Goal: Navigation & Orientation: Find specific page/section

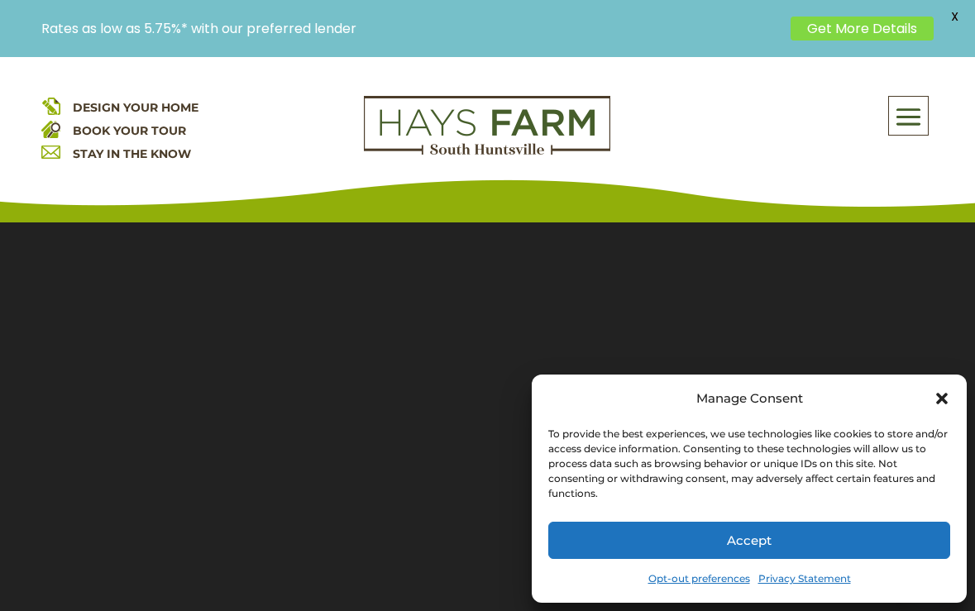
click at [792, 537] on button "Accept" at bounding box center [749, 540] width 402 height 37
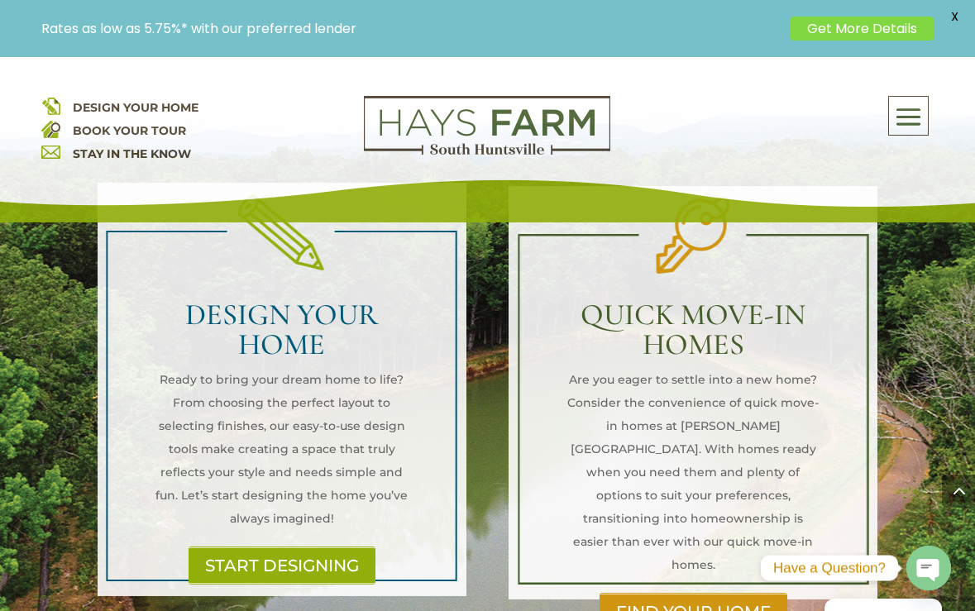
scroll to position [1952, 0]
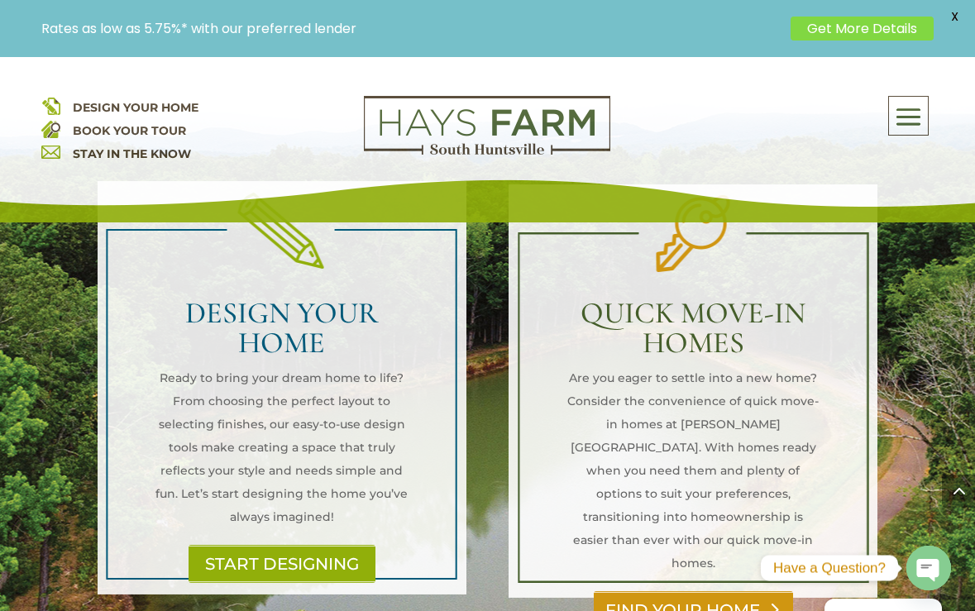
click at [739, 591] on link "FIND YOUR HOME" at bounding box center [693, 610] width 199 height 38
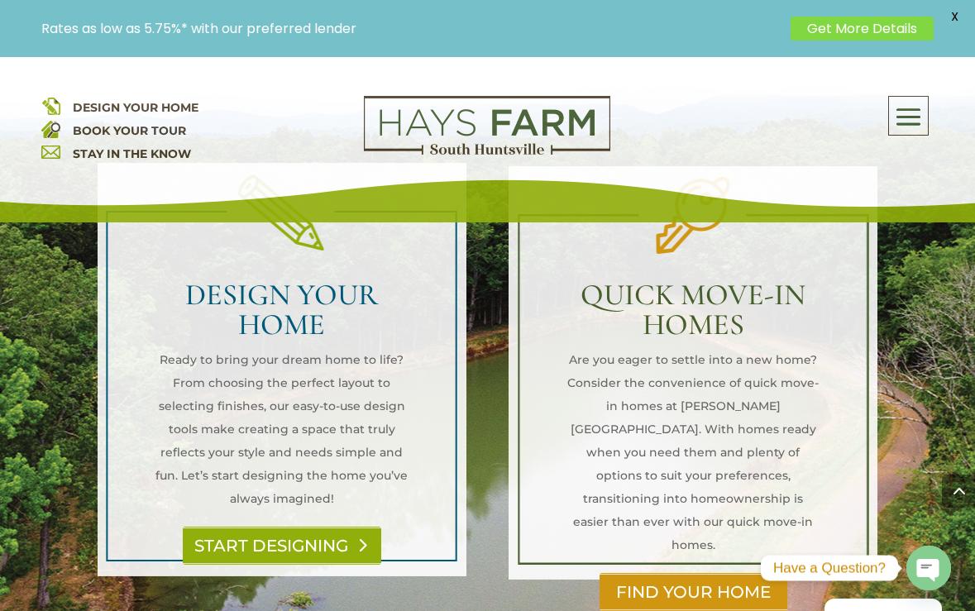
click at [311, 527] on link "START DESIGNING" at bounding box center [282, 546] width 198 height 38
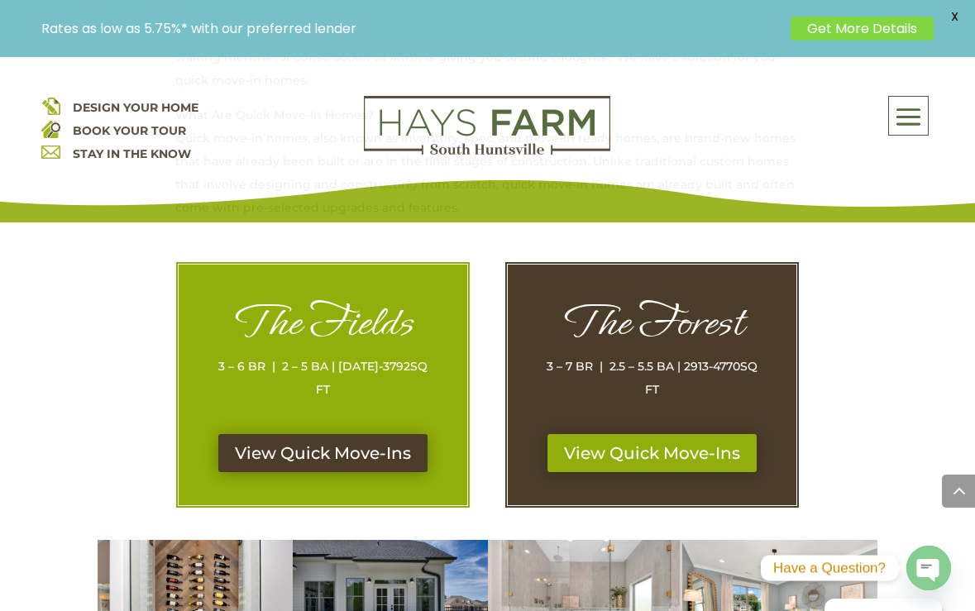
scroll to position [792, 0]
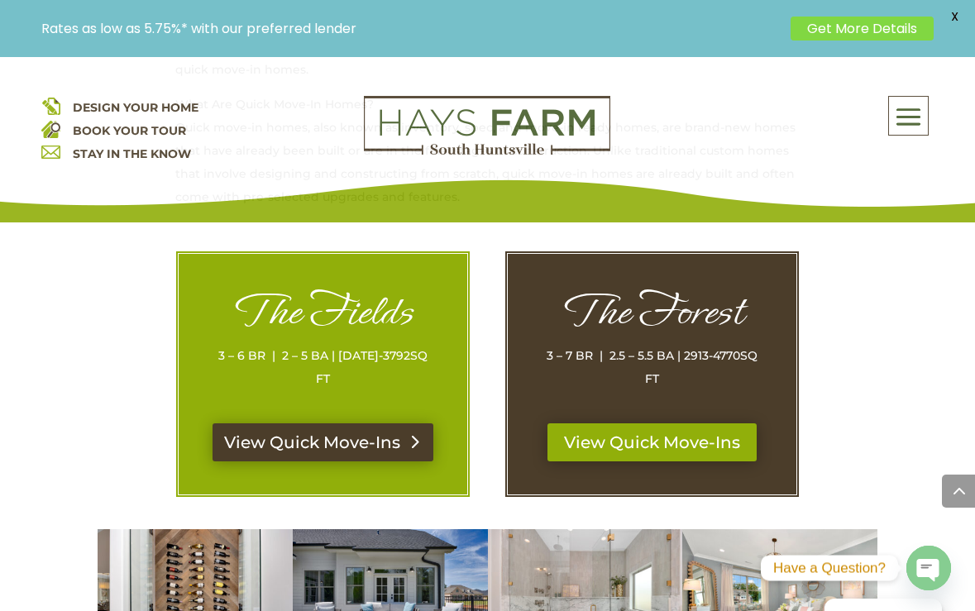
click at [349, 423] on link "View Quick Move-Ins" at bounding box center [322, 442] width 221 height 38
click at [656, 436] on link "View Quick Move-Ins" at bounding box center [652, 442] width 221 height 38
